Goal: Information Seeking & Learning: Learn about a topic

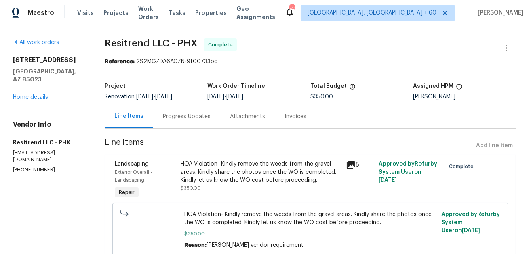
scroll to position [34, 0]
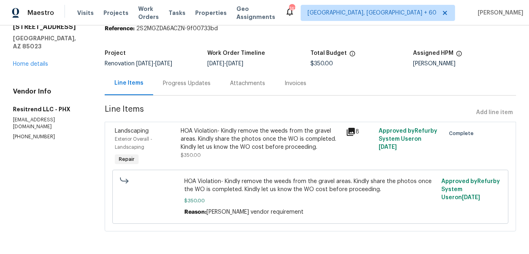
click at [183, 81] on div "Progress Updates" at bounding box center [187, 84] width 48 height 8
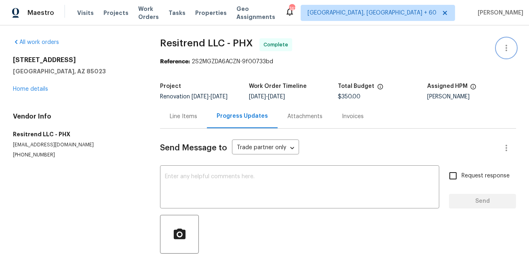
click at [506, 49] on icon "button" at bounding box center [506, 48] width 10 height 10
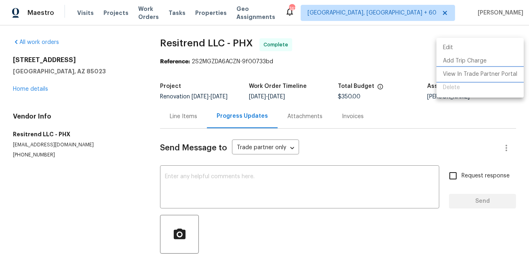
click at [481, 78] on li "View In Trade Partner Portal" at bounding box center [479, 74] width 87 height 13
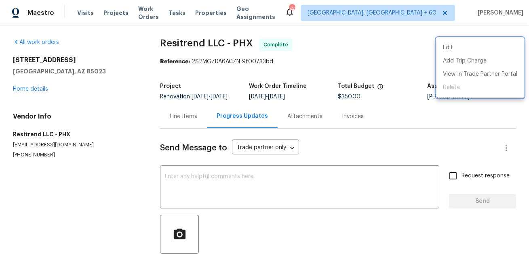
click at [182, 124] on div at bounding box center [264, 127] width 529 height 254
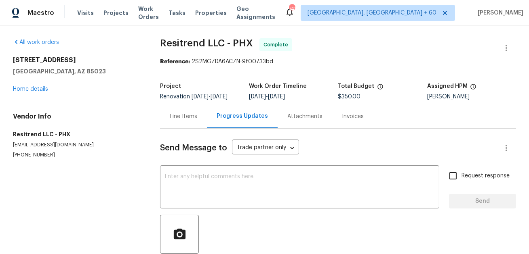
click at [179, 119] on div "Line Items" at bounding box center [183, 117] width 27 height 8
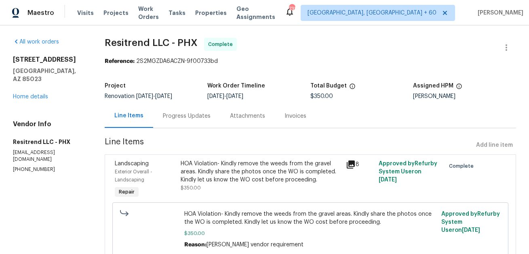
scroll to position [34, 0]
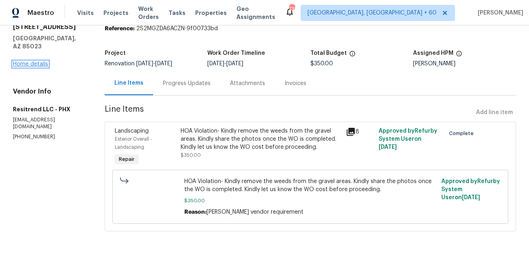
click at [42, 64] on link "Home details" at bounding box center [30, 64] width 35 height 6
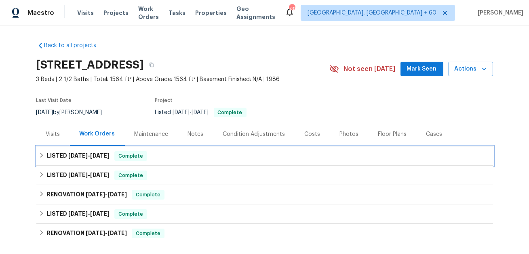
click at [93, 162] on div "LISTED [DATE] - [DATE] Complete" at bounding box center [264, 156] width 456 height 19
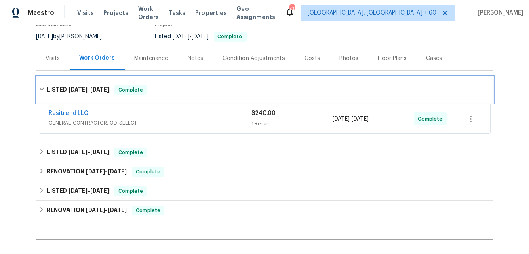
scroll to position [77, 0]
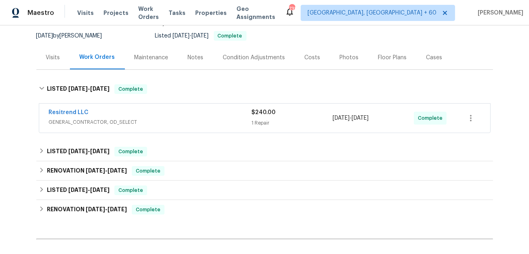
click at [111, 118] on span "GENERAL_CONTRACTOR, OD_SELECT" at bounding box center [150, 122] width 203 height 8
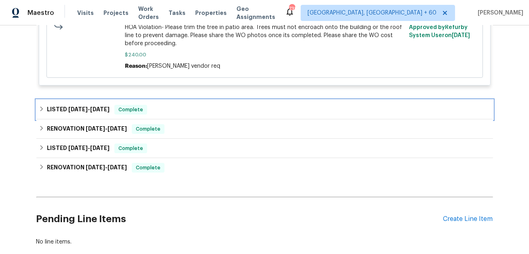
click at [109, 112] on h6 "LISTED [DATE] - [DATE]" at bounding box center [78, 110] width 63 height 10
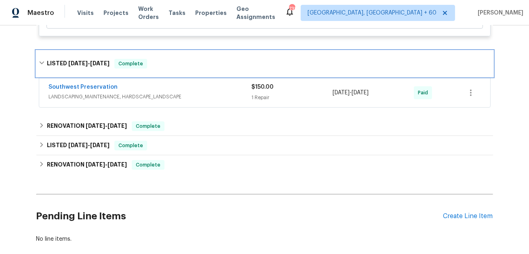
scroll to position [330, 0]
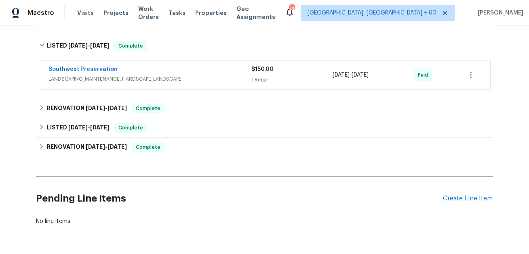
click at [151, 75] on span "LANDSCAPING_MAINTENANCE, HARDSCAPE_LANDSCAPE" at bounding box center [150, 79] width 203 height 8
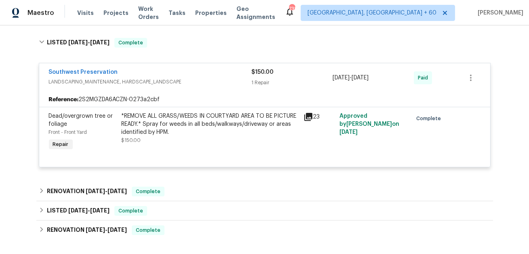
scroll to position [386, 0]
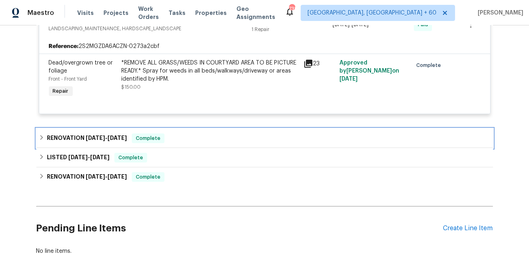
click at [110, 144] on div "RENOVATION [DATE] - [DATE] Complete" at bounding box center [264, 138] width 456 height 19
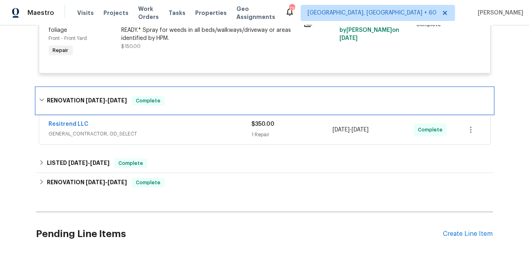
scroll to position [428, 0]
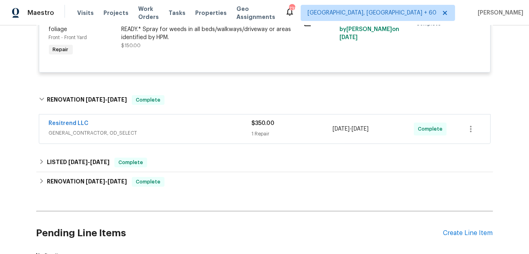
click at [110, 129] on div "Resitrend LLC" at bounding box center [150, 125] width 203 height 10
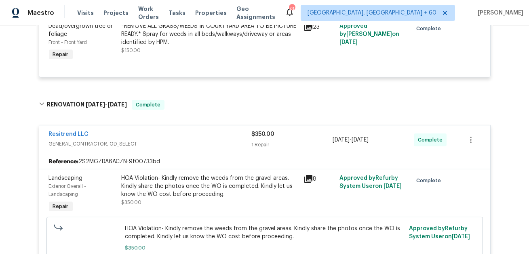
scroll to position [424, 0]
